Goal: Register for event/course

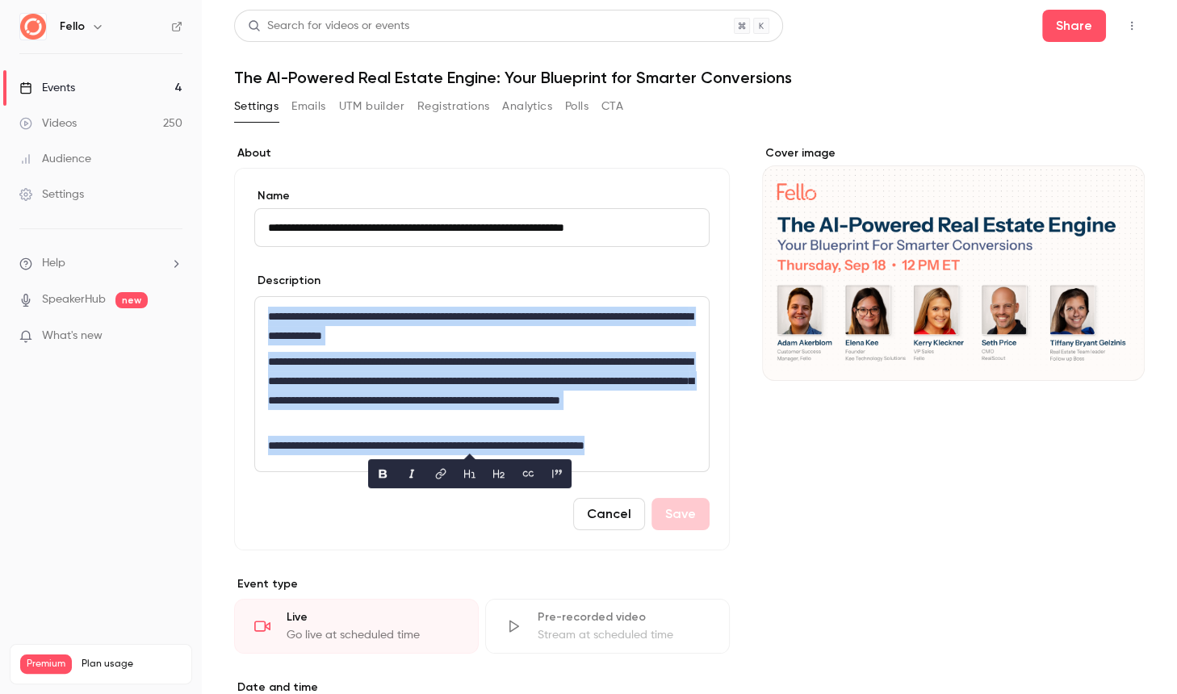
scroll to position [62, 0]
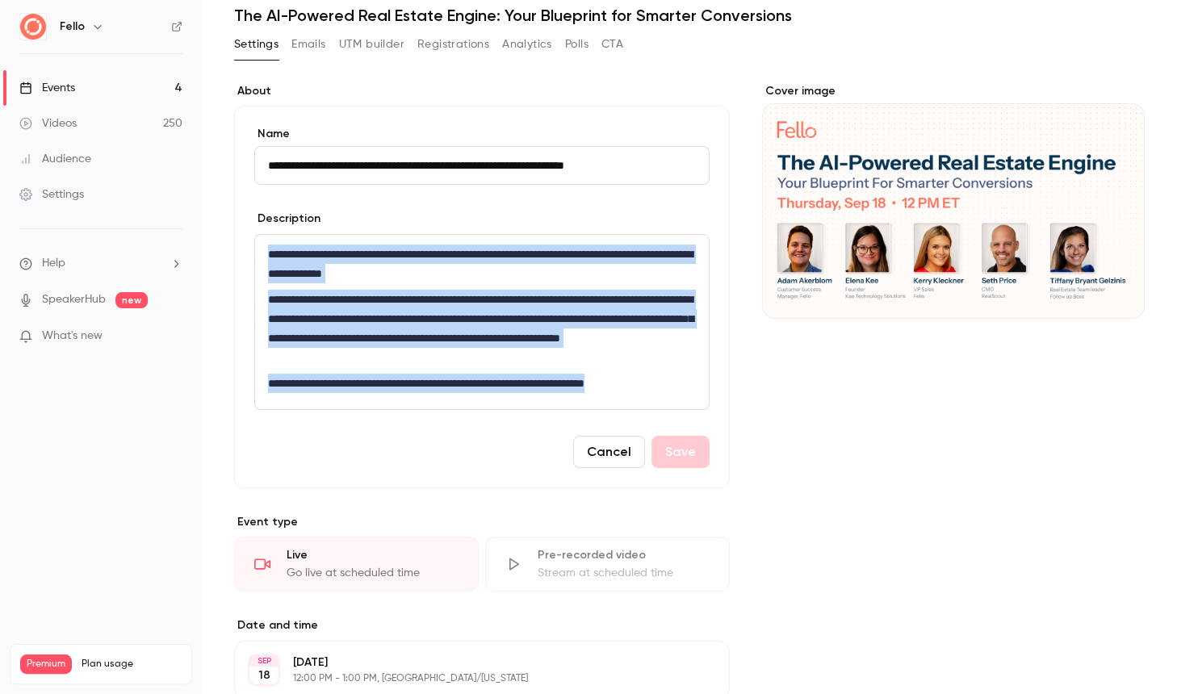
click at [65, 87] on div "Events" at bounding box center [47, 88] width 56 height 16
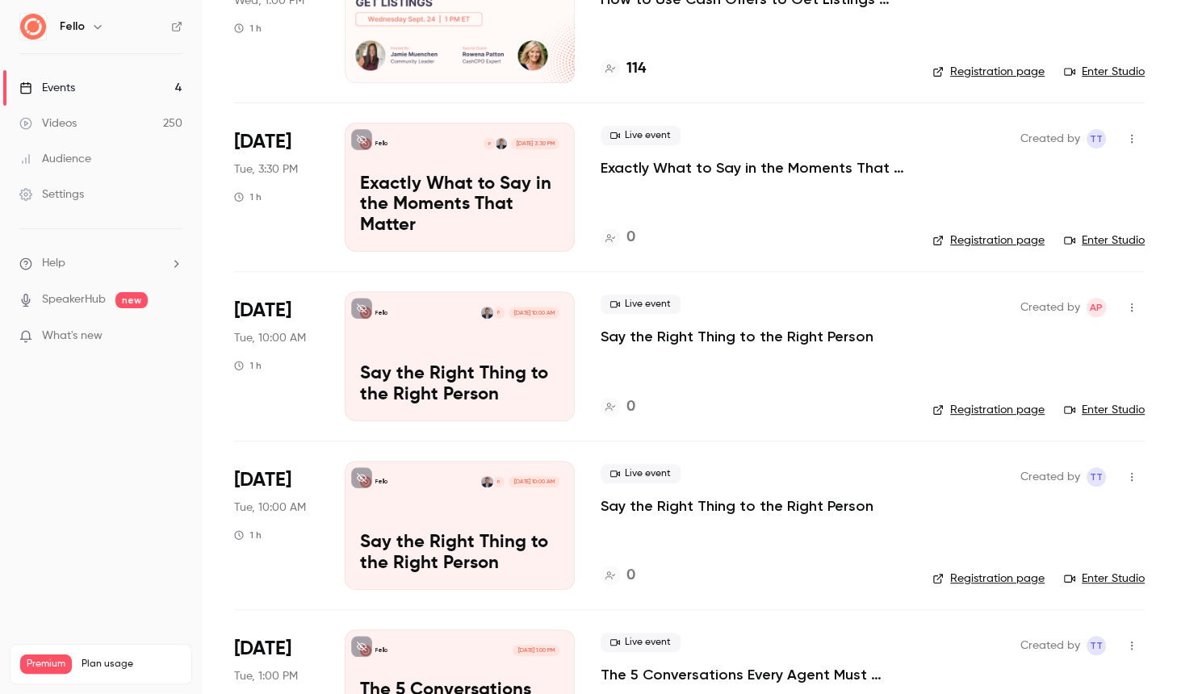
scroll to position [783, 0]
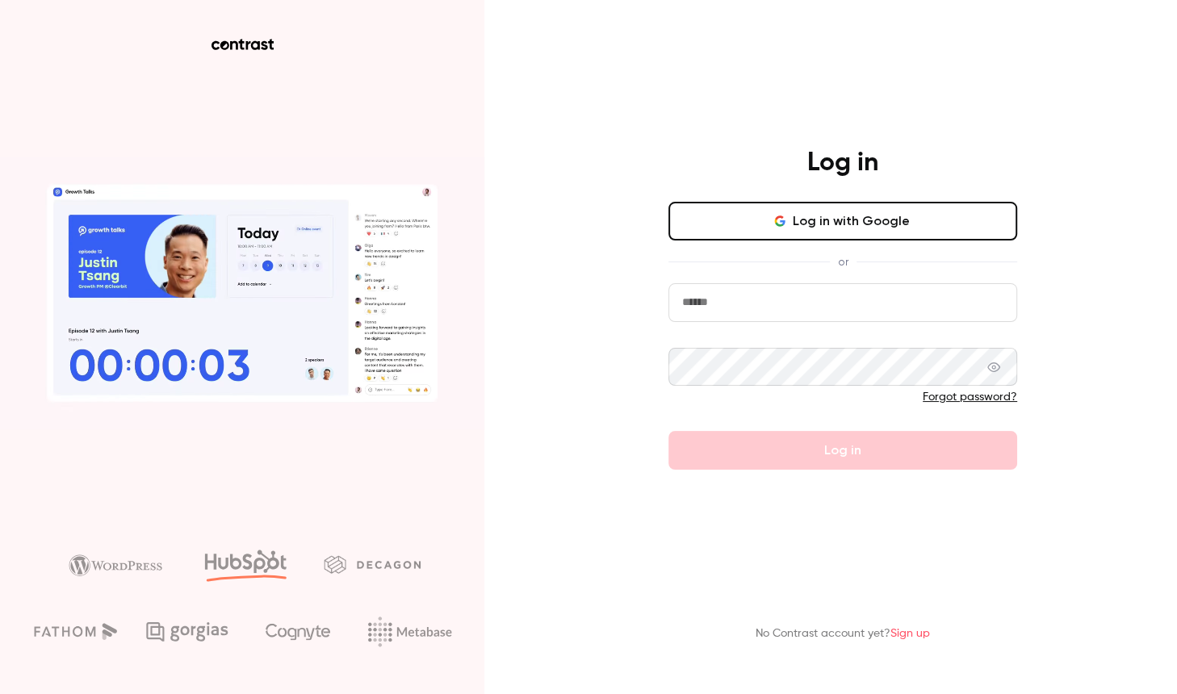
click at [822, 224] on button "Log in with Google" at bounding box center [842, 221] width 349 height 39
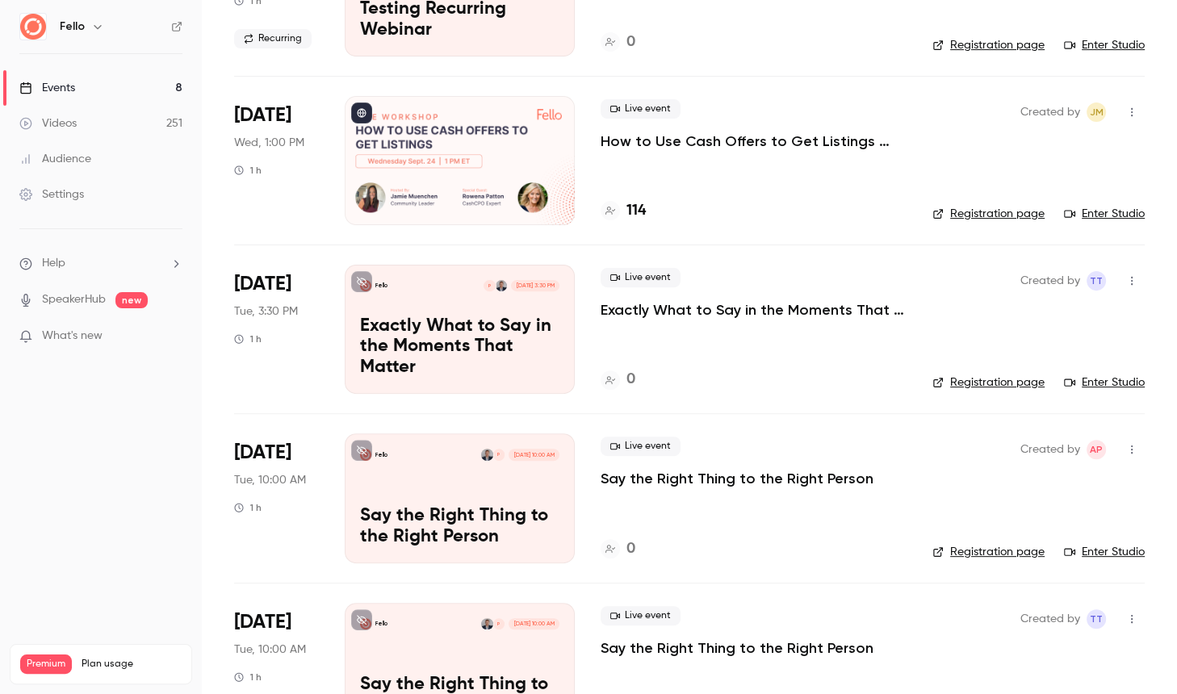
scroll to position [310, 0]
